Goal: Information Seeking & Learning: Learn about a topic

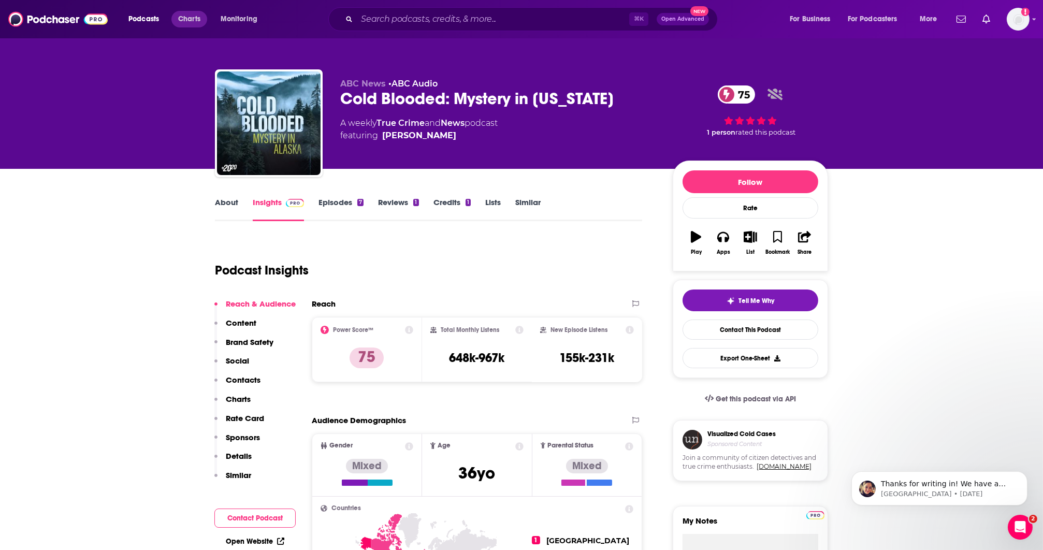
click at [191, 15] on span "Charts" at bounding box center [189, 19] width 22 height 15
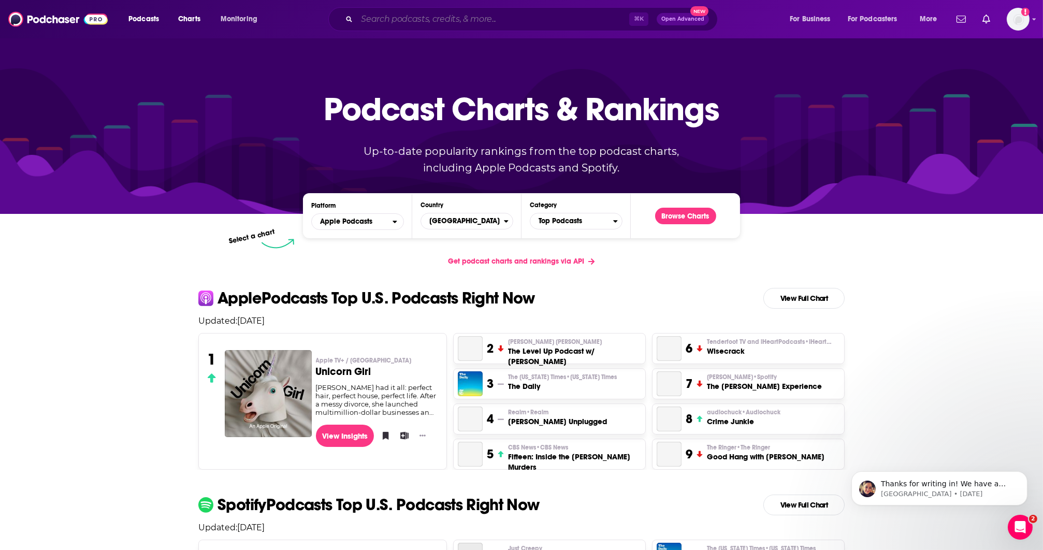
click at [461, 14] on input "Search podcasts, credits, & more..." at bounding box center [493, 19] width 272 height 17
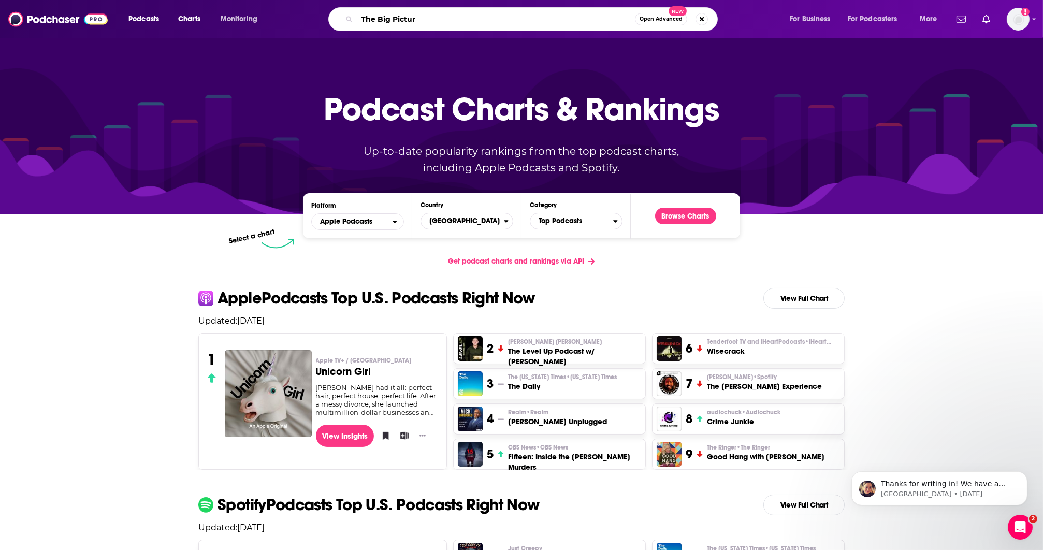
type input "The Big Picture"
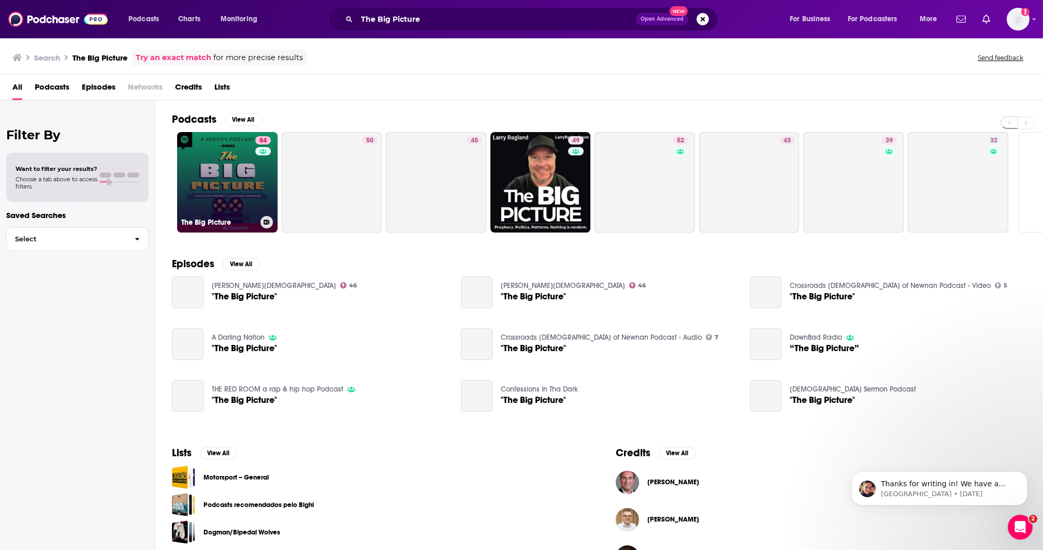
click at [237, 187] on link "84 The Big Picture" at bounding box center [227, 182] width 100 height 100
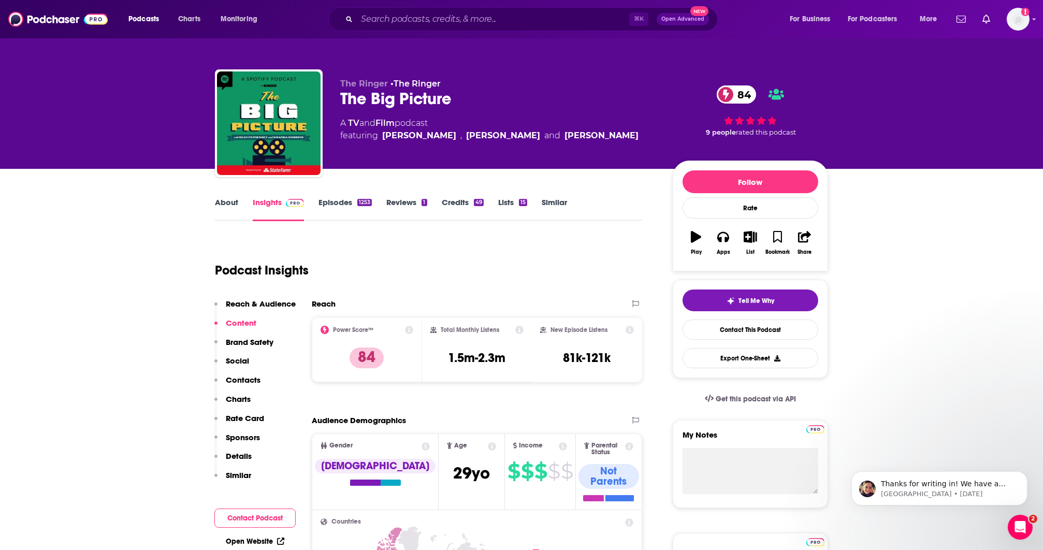
click at [248, 404] on p "Charts" at bounding box center [238, 399] width 25 height 10
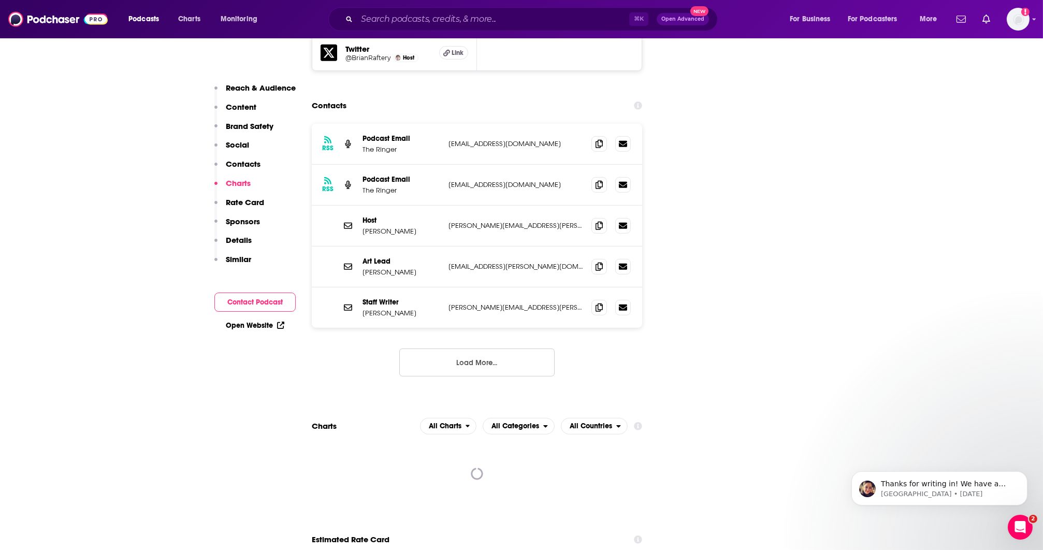
scroll to position [1563, 0]
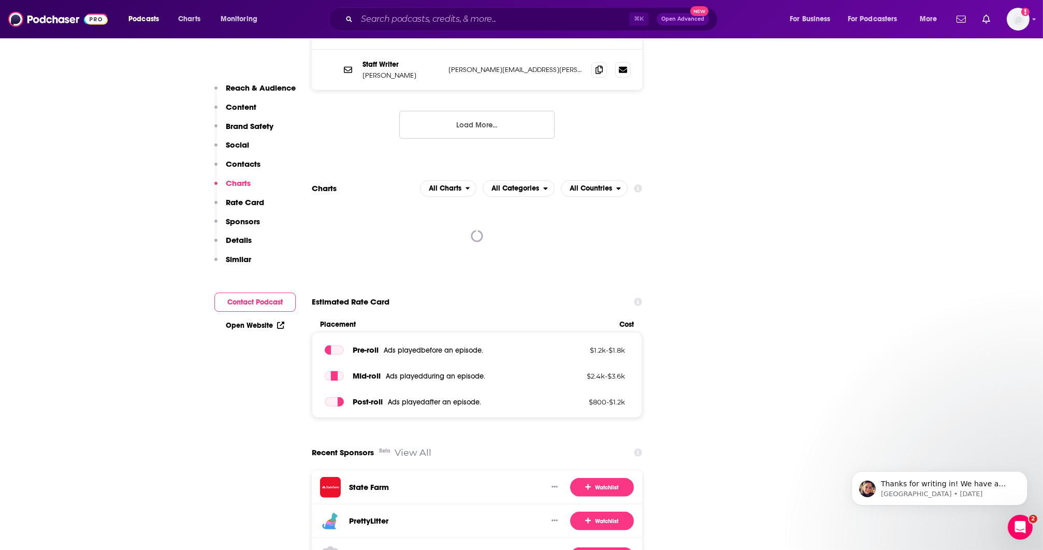
click at [371, 207] on div at bounding box center [477, 236] width 330 height 62
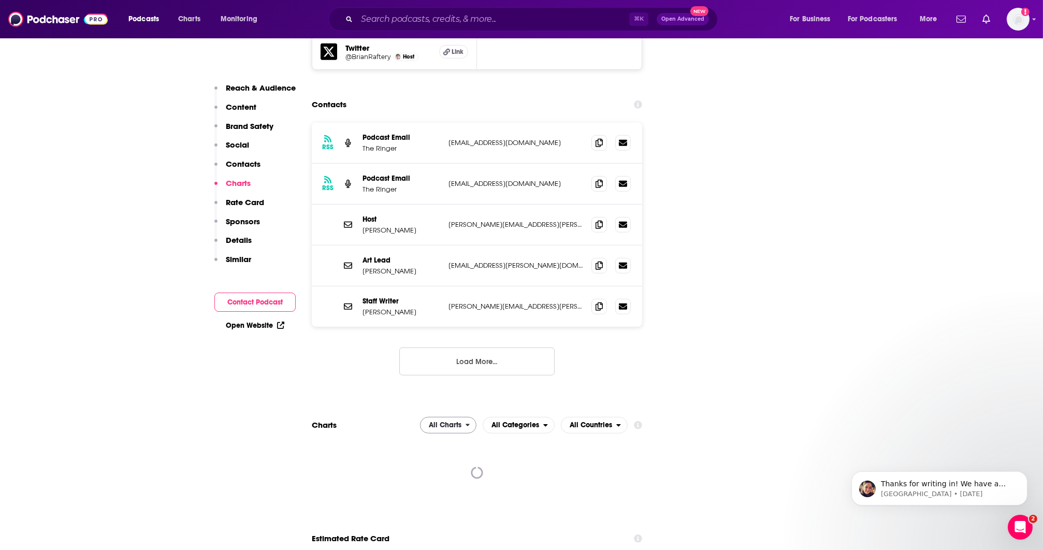
scroll to position [985, 0]
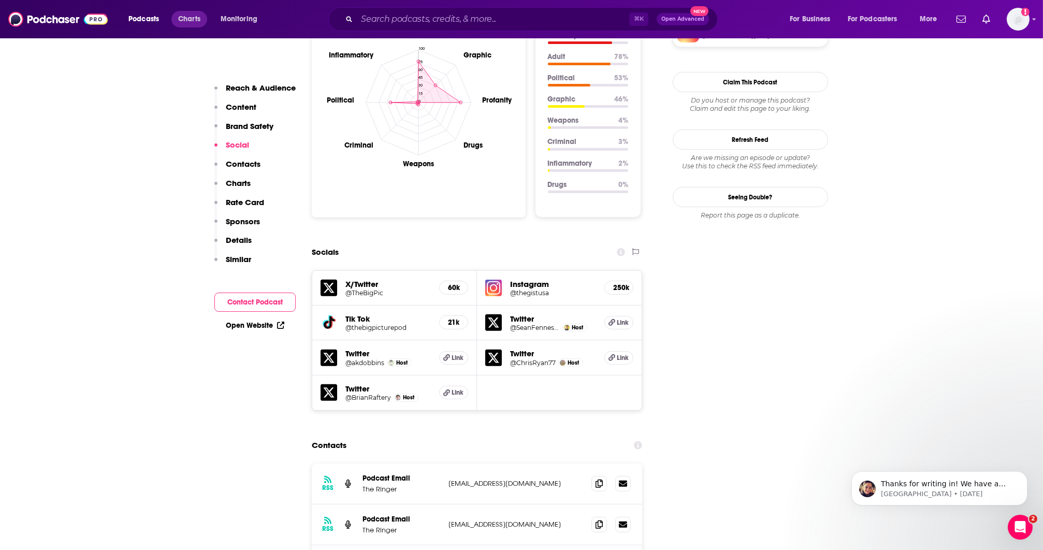
click at [196, 16] on span "Charts" at bounding box center [189, 19] width 22 height 15
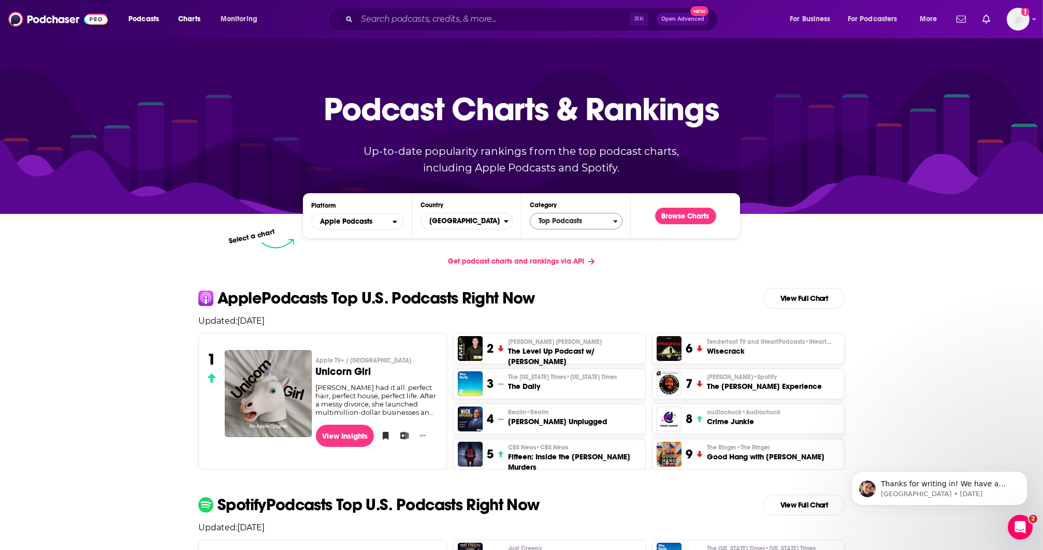
click at [567, 220] on span "Top Podcasts" at bounding box center [571, 221] width 83 height 18
click at [382, 16] on input "Search podcasts, credits, & more..." at bounding box center [493, 19] width 272 height 17
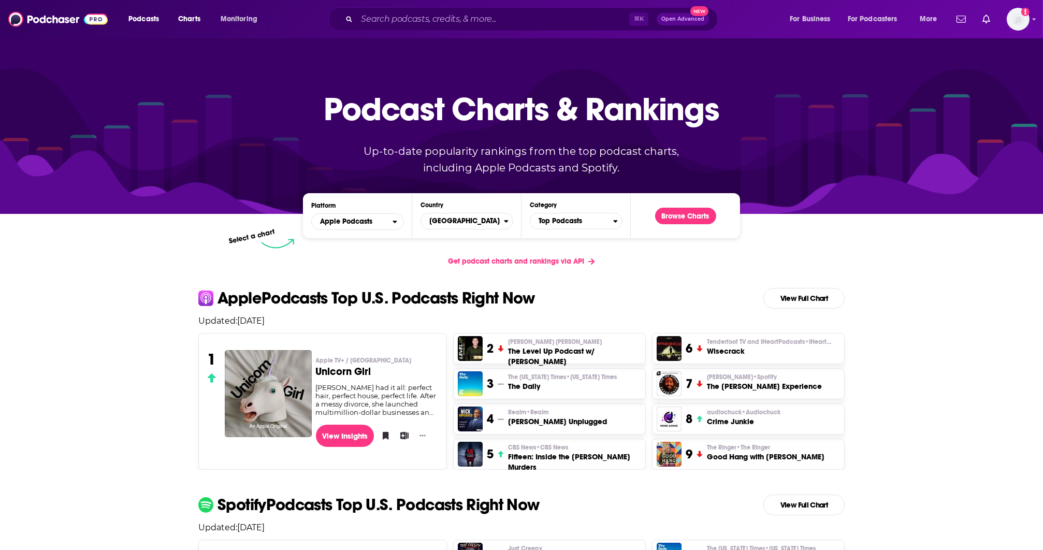
click at [1006, 19] on div "Add a profile image" at bounding box center [991, 19] width 77 height 23
click at [1023, 25] on img "Logged in as rowan.sullivan" at bounding box center [1018, 19] width 23 height 23
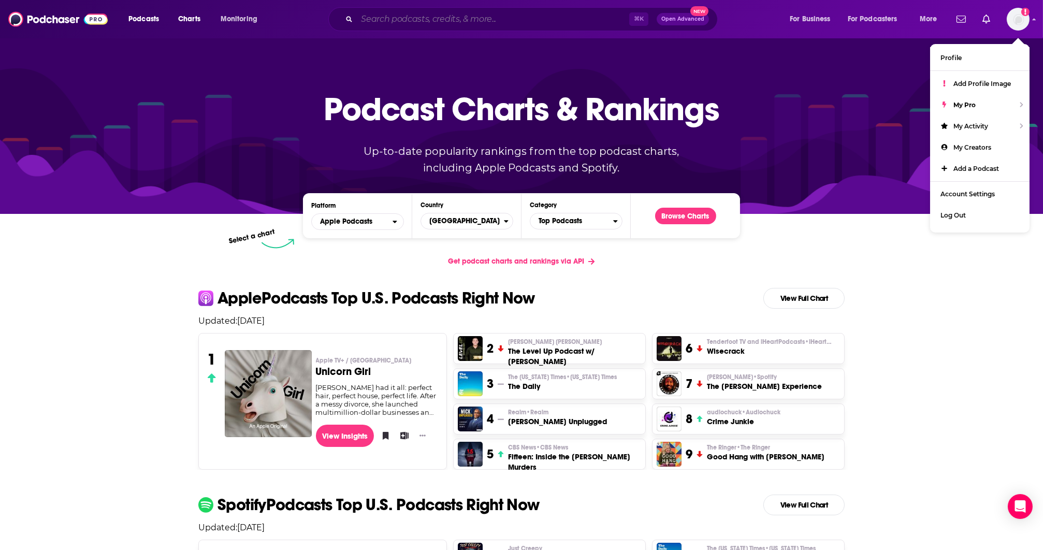
click at [554, 20] on input "Search podcasts, credits, & more..." at bounding box center [493, 19] width 272 height 17
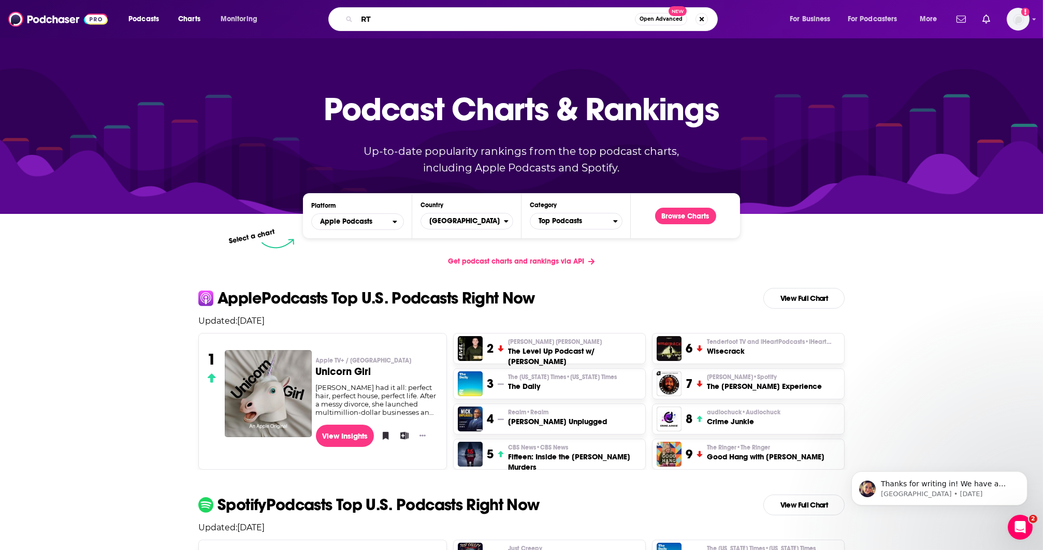
type input "R"
type input "The Big Picture"
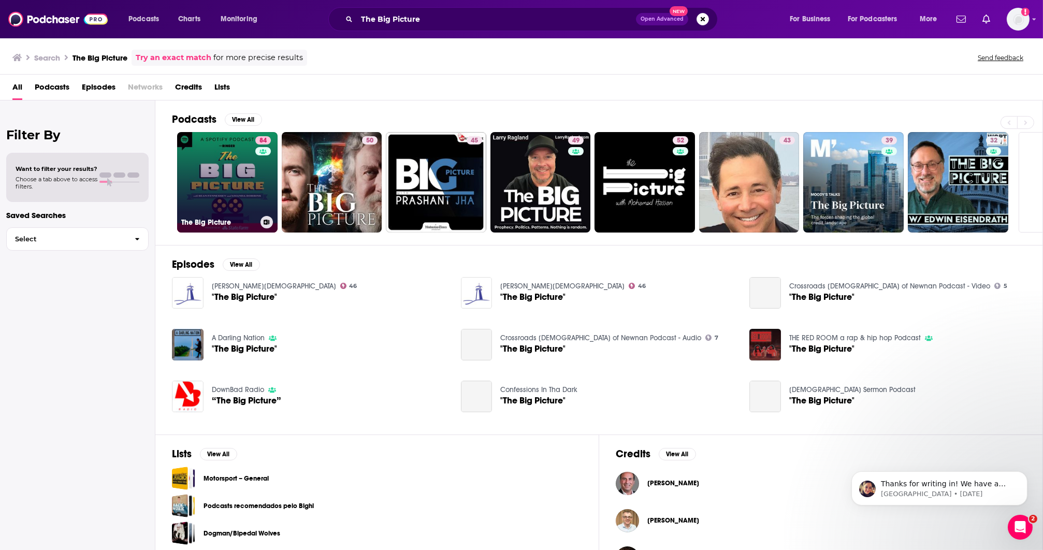
click at [260, 168] on div "84" at bounding box center [264, 176] width 18 height 80
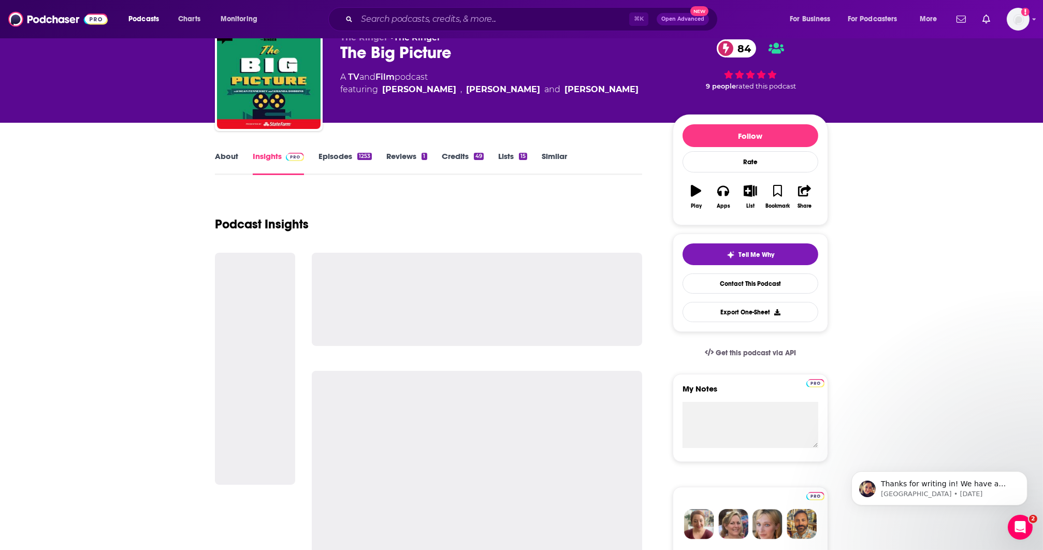
scroll to position [47, 0]
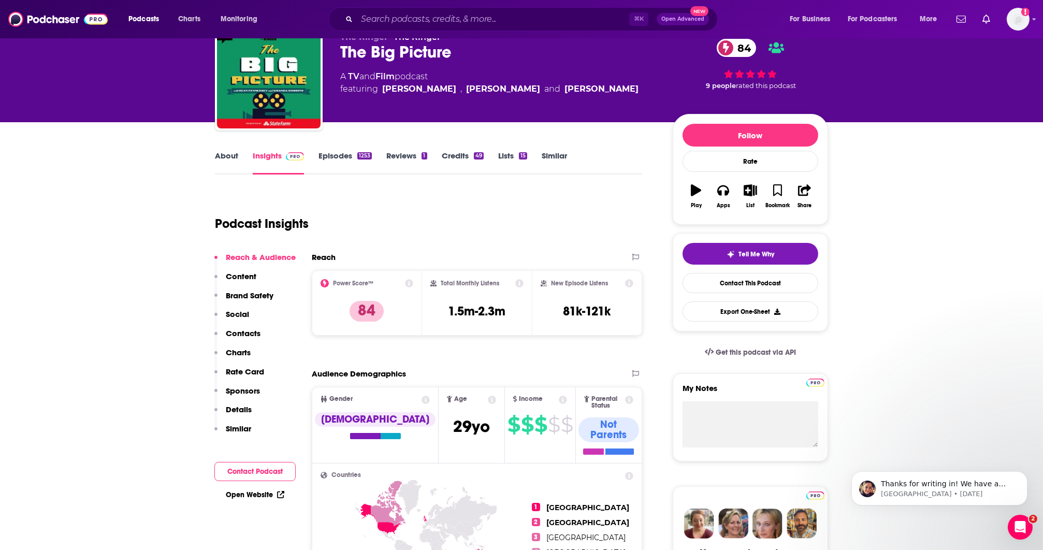
click at [245, 353] on p "Charts" at bounding box center [238, 353] width 25 height 10
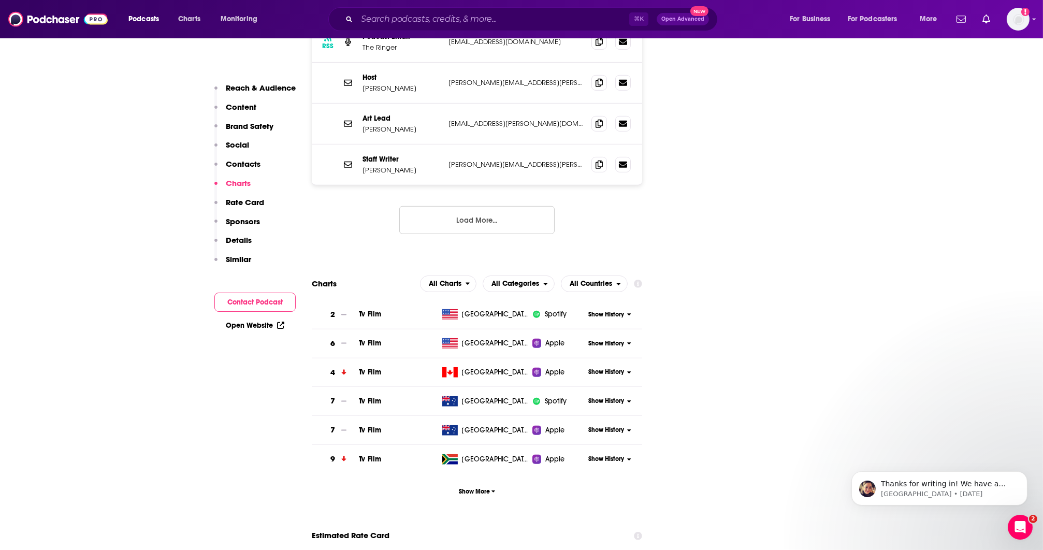
scroll to position [1484, 0]
